Goal: Information Seeking & Learning: Learn about a topic

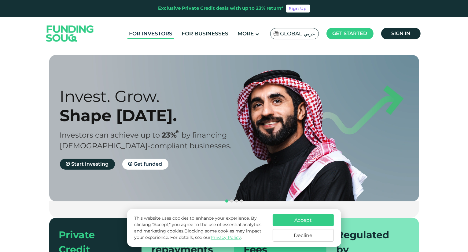
click at [159, 29] on link "For Investors" at bounding box center [150, 34] width 46 height 10
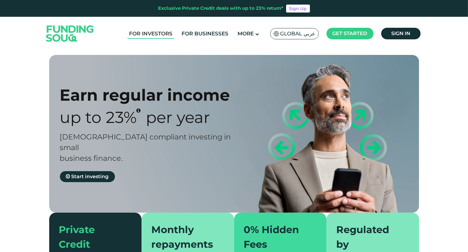
type tc-range-slider "4"
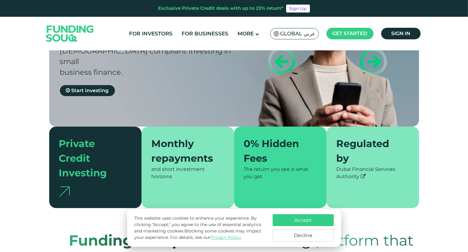
scroll to position [122, 0]
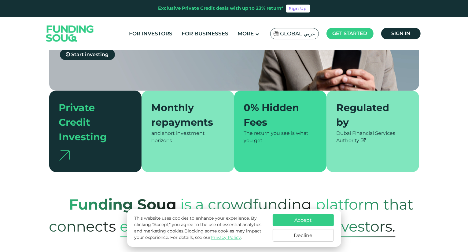
click at [299, 236] on button "Decline" at bounding box center [302, 235] width 61 height 13
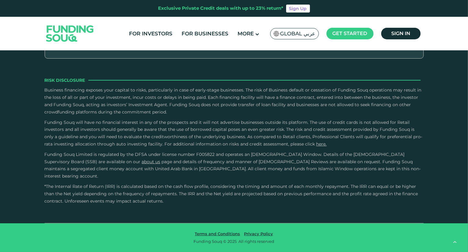
scroll to position [1161, 0]
radio input "true"
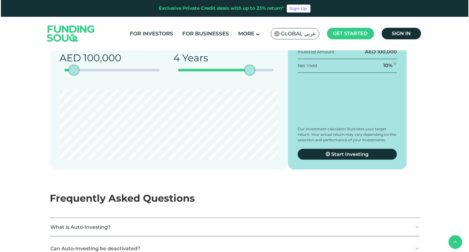
scroll to position [733, 0]
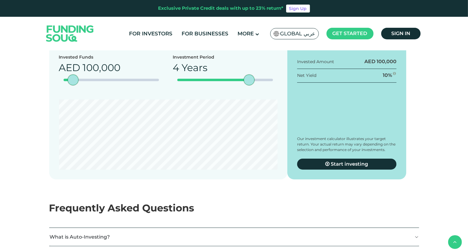
click at [290, 35] on span "Global عربي" at bounding box center [297, 33] width 35 height 7
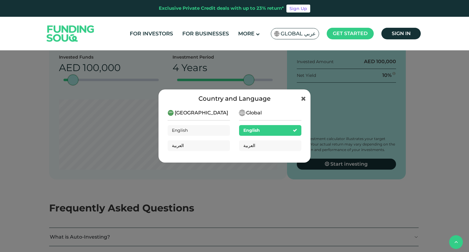
click at [183, 113] on span "[GEOGRAPHIC_DATA]" at bounding box center [201, 112] width 53 height 7
drag, startPoint x: 189, startPoint y: 100, endPoint x: 277, endPoint y: 97, distance: 88.0
click at [277, 97] on div "Country and Language" at bounding box center [235, 98] width 134 height 9
click at [183, 130] on span "English" at bounding box center [180, 130] width 16 height 5
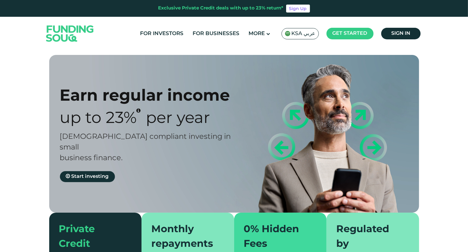
click at [300, 35] on span "KSA عربي" at bounding box center [303, 33] width 24 height 7
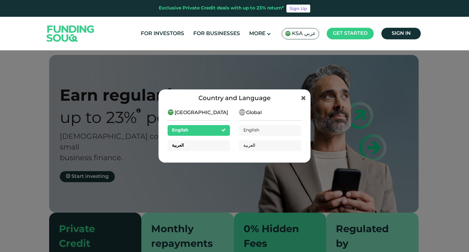
click at [199, 143] on div "العربية" at bounding box center [199, 146] width 62 height 11
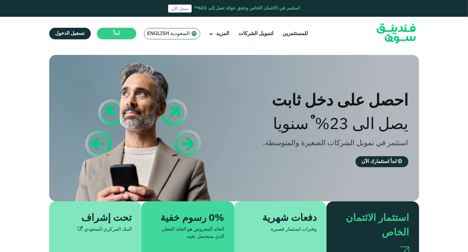
click at [193, 33] on img at bounding box center [193, 33] width 5 height 5
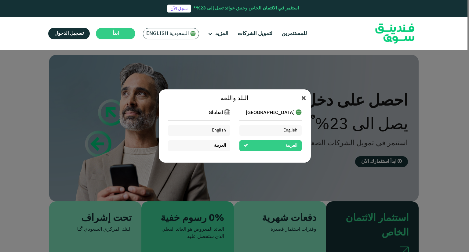
click at [211, 146] on div "العربية" at bounding box center [199, 146] width 62 height 11
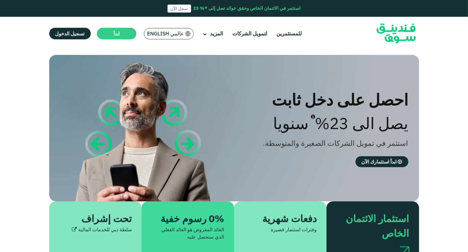
type tc-range-slider "4"
click at [170, 33] on span "عالمي English" at bounding box center [165, 33] width 37 height 7
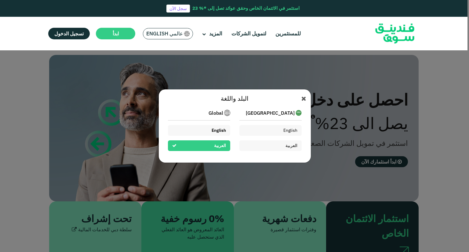
click at [194, 133] on div "English" at bounding box center [199, 130] width 62 height 11
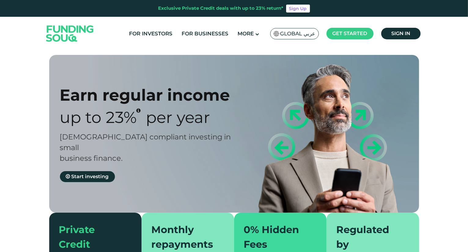
type tc-range-slider "4"
click at [294, 32] on span "Global عربي" at bounding box center [297, 33] width 35 height 7
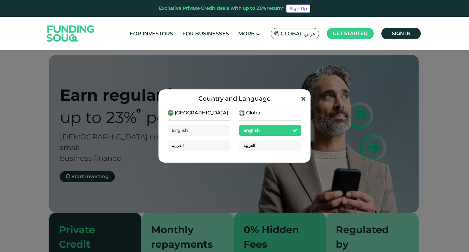
click at [252, 147] on span "العربية" at bounding box center [249, 145] width 12 height 5
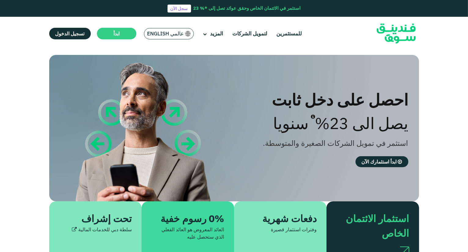
type tc-range-slider "4"
click at [170, 30] on span "عالمي English" at bounding box center [165, 33] width 37 height 7
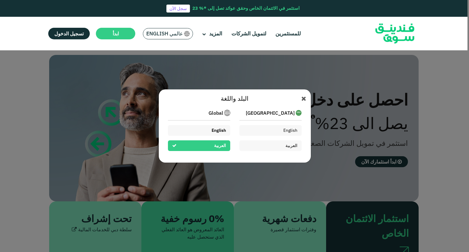
click at [214, 130] on span "English" at bounding box center [219, 130] width 14 height 5
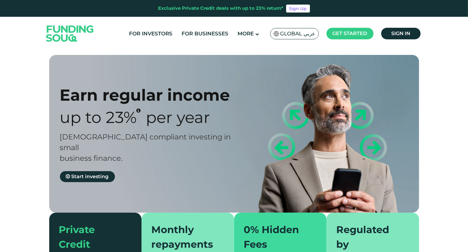
type tc-range-slider "4"
click at [309, 33] on span "Global عربي" at bounding box center [297, 33] width 35 height 7
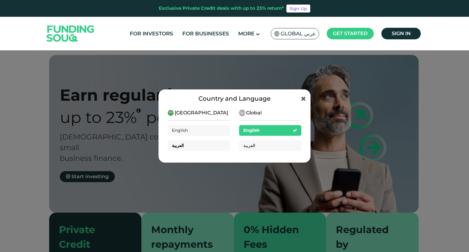
click at [203, 146] on div "العربية" at bounding box center [199, 146] width 62 height 11
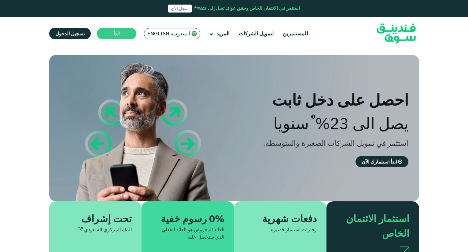
type tc-range-slider "4"
